Goal: Task Accomplishment & Management: Complete application form

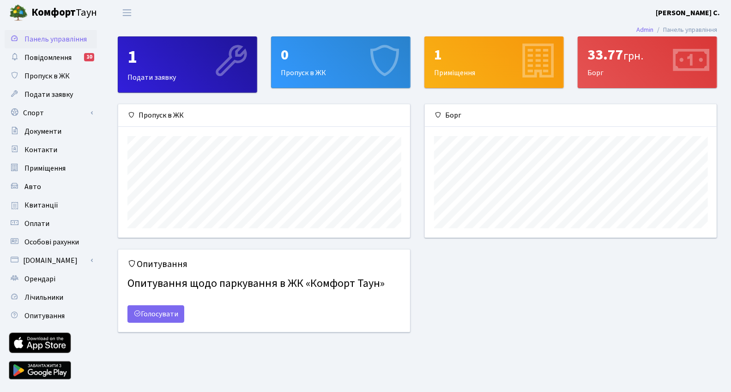
scroll to position [133, 292]
click at [60, 80] on span "Пропуск в ЖК" at bounding box center [46, 76] width 45 height 10
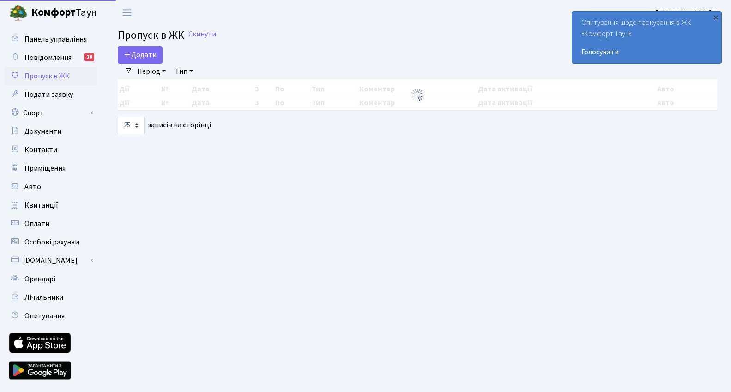
select select "25"
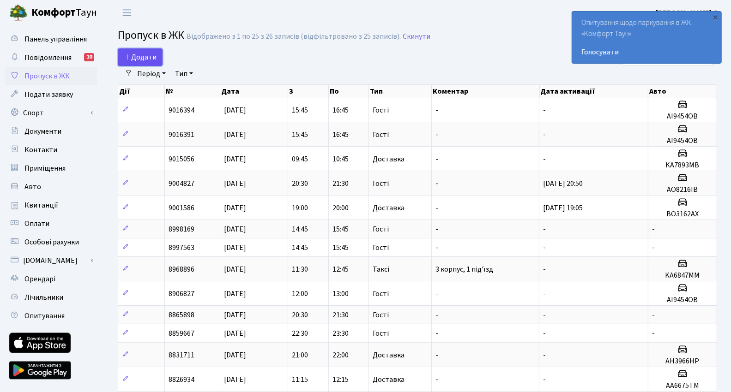
click at [126, 58] on icon at bounding box center [127, 56] width 7 height 7
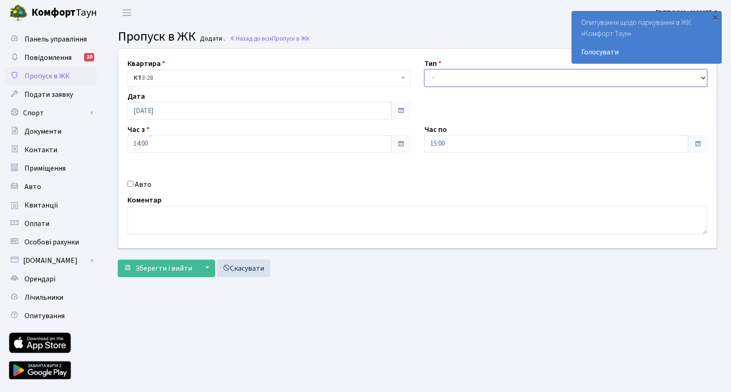
click at [457, 83] on select "- Доставка Таксі Гості Сервіс" at bounding box center [565, 78] width 283 height 18
select select "2"
click at [424, 69] on select "- Доставка Таксі Гості Сервіс" at bounding box center [565, 78] width 283 height 18
click at [128, 186] on input "Авто" at bounding box center [130, 184] width 6 height 6
checkbox input "true"
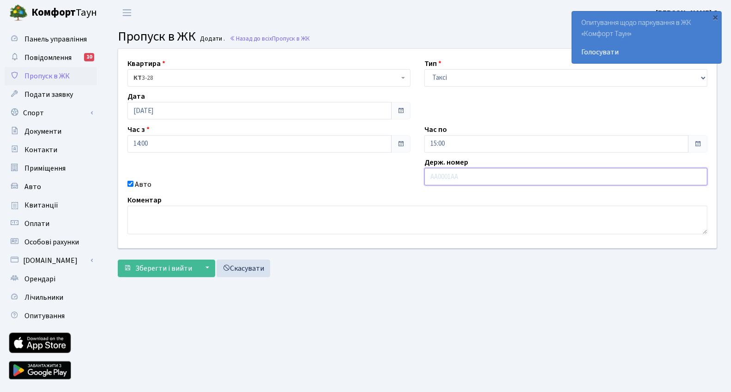
click at [465, 170] on input "text" at bounding box center [565, 177] width 283 height 18
click at [463, 180] on input "text" at bounding box center [565, 177] width 283 height 18
type input "ka2416ik"
click at [142, 265] on span "Зберегти і вийти" at bounding box center [163, 269] width 57 height 10
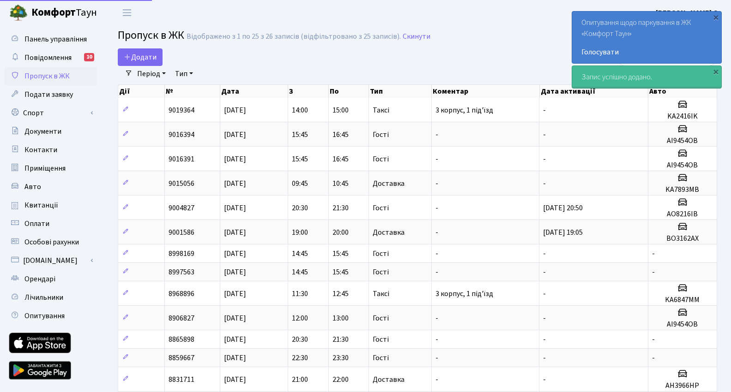
select select "25"
